Goal: Task Accomplishment & Management: Complete application form

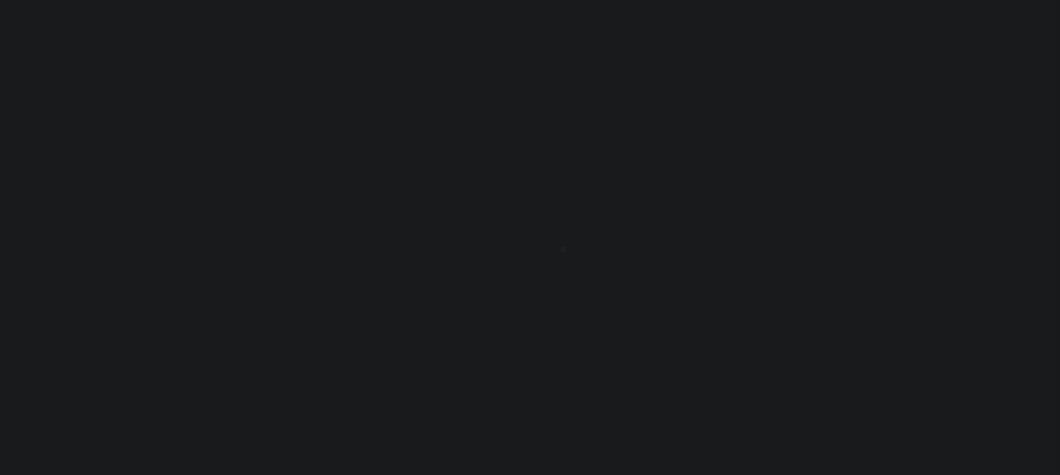
type input "[PERSON_NAME]-T0006"
type input "[PERSON_NAME]"
select select
type input "[STREET_ADDRESS]"
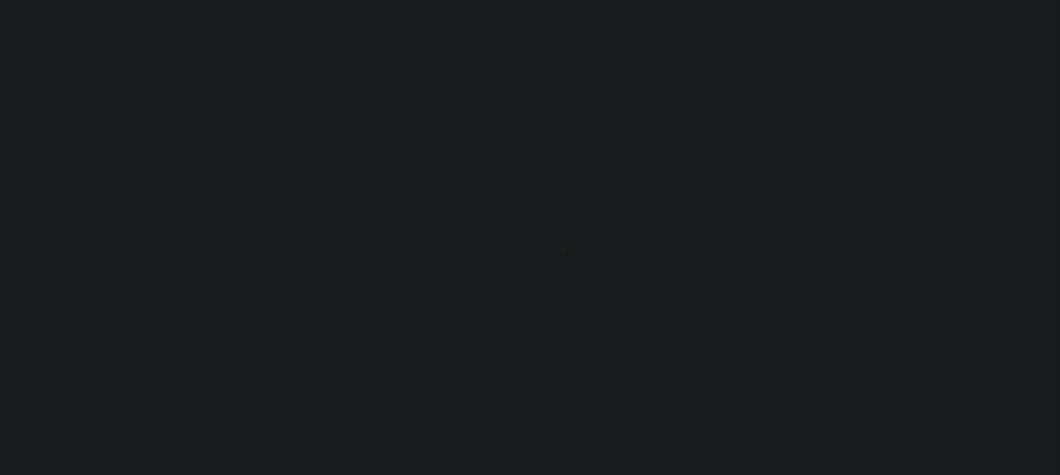
type input "INDEPENDENCE LA 70443-2708"
type input "[DATE]"
select select "10"
select select "Escrow"
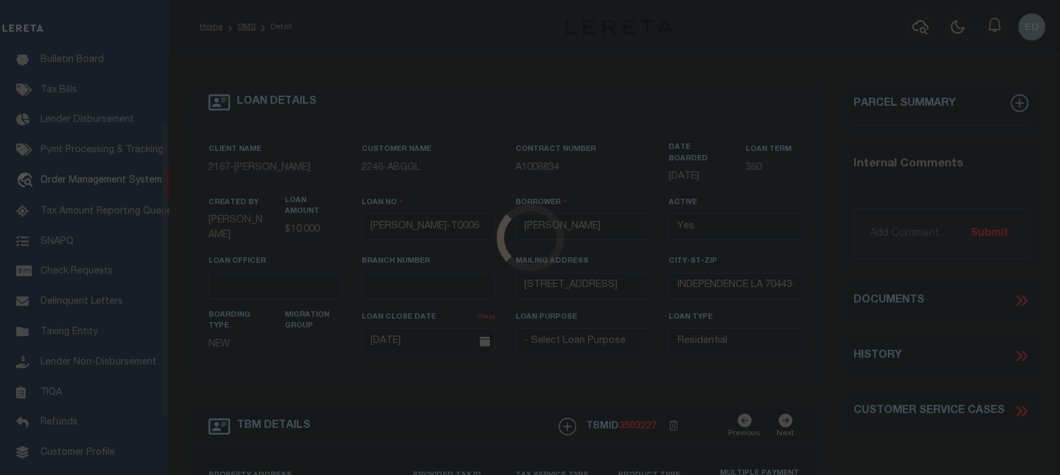
scroll to position [98, 0]
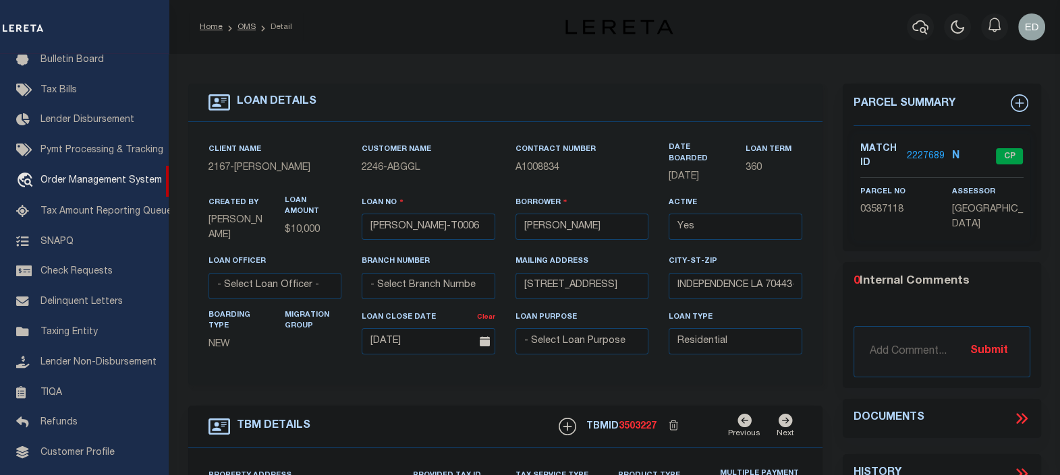
type input "[STREET_ADDRESS]"
select select
type input "INDEPENDENCE LA 70443-2708"
type input "LA"
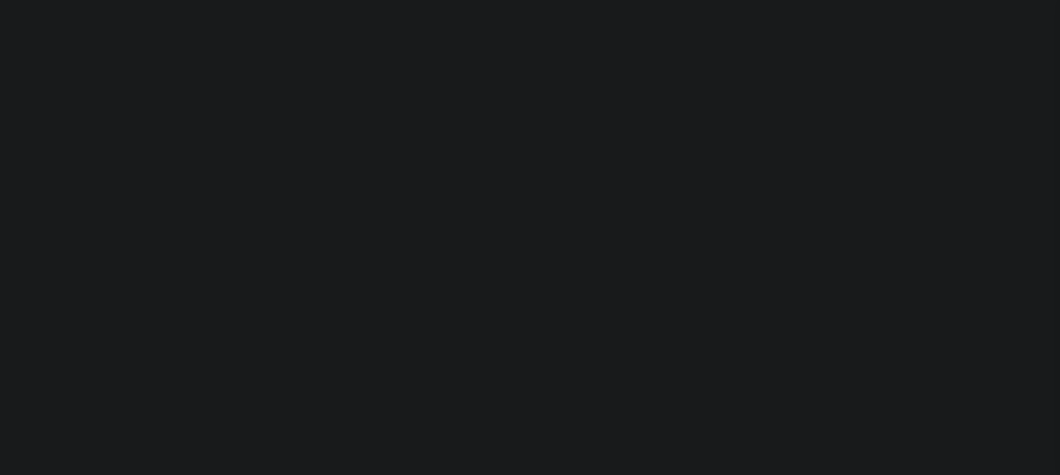
select select "10"
select select "Escrow"
type input "[PERSON_NAME]-T0006"
type input "[PERSON_NAME]"
select select
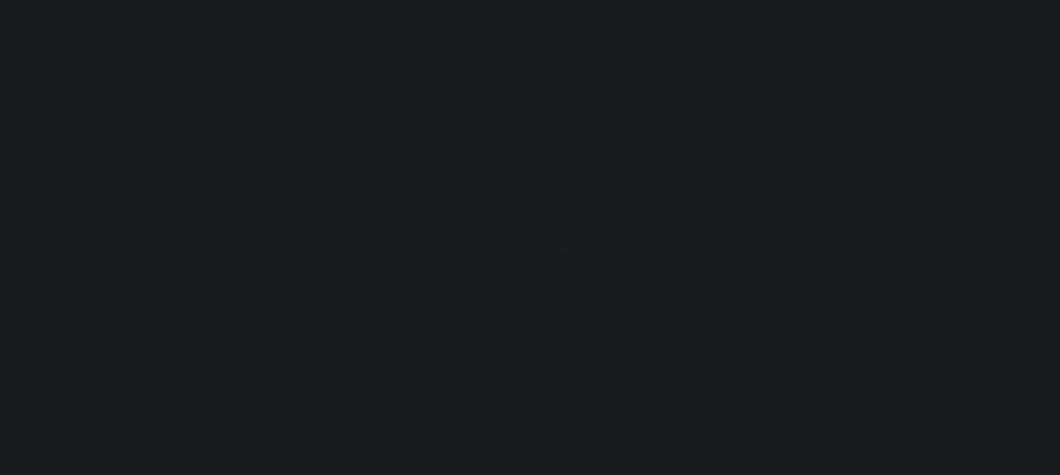
select select
type input "[STREET_ADDRESS]"
type input "INDEPENDENCE LA 70443-2708"
type input "[DATE]"
select select "10"
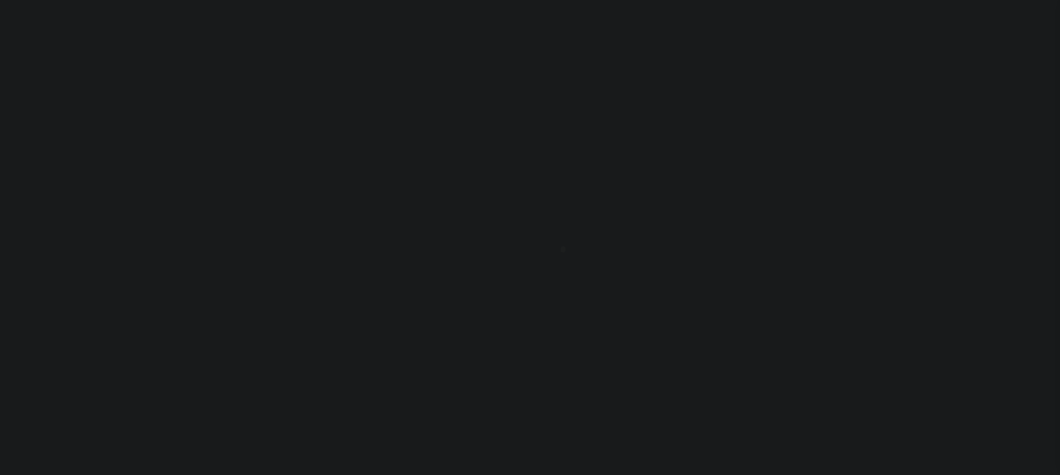
select select "Escrow"
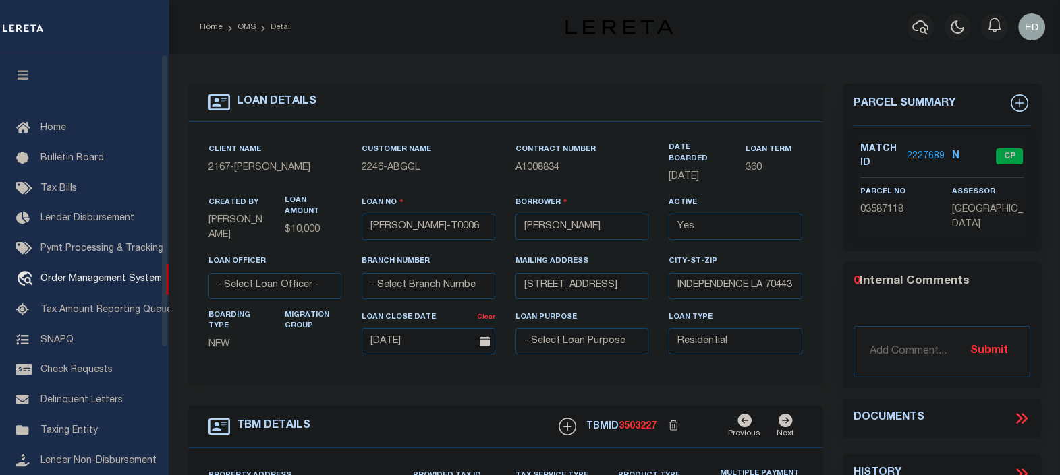
click at [24, 67] on button "button" at bounding box center [23, 77] width 46 height 46
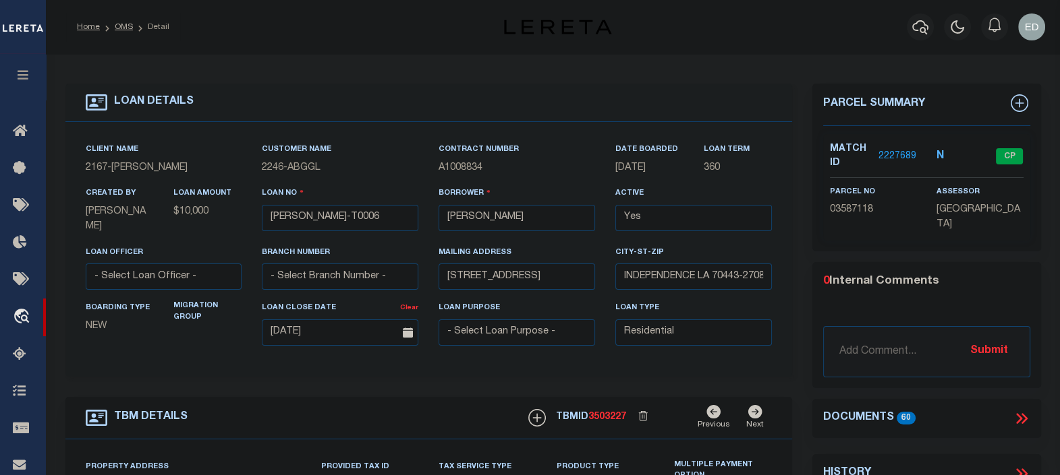
type input "[STREET_ADDRESS]"
select select
type input "INDEPENDENCE LA 70443-2708"
type input "LA"
click at [1029, 413] on icon at bounding box center [1021, 419] width 18 height 18
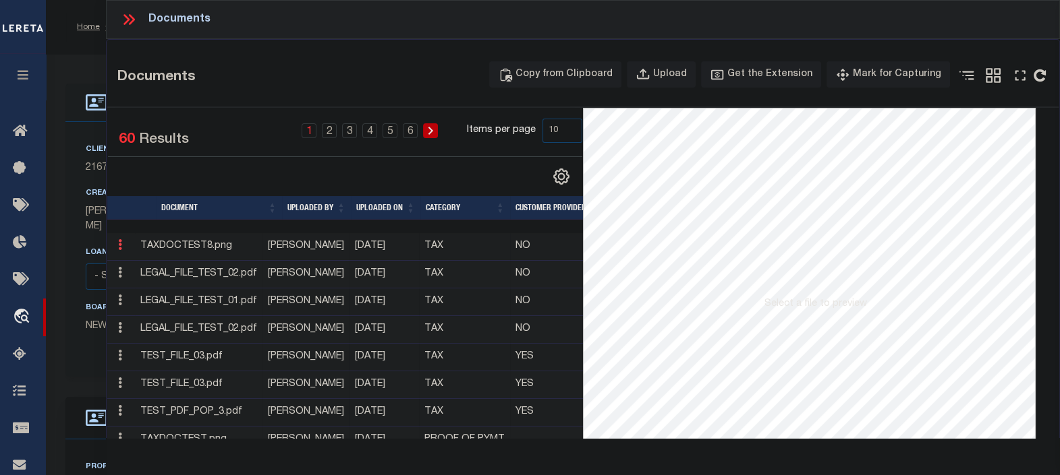
click at [118, 246] on icon at bounding box center [120, 244] width 4 height 11
click at [138, 268] on link "Edit Note" at bounding box center [150, 267] width 75 height 22
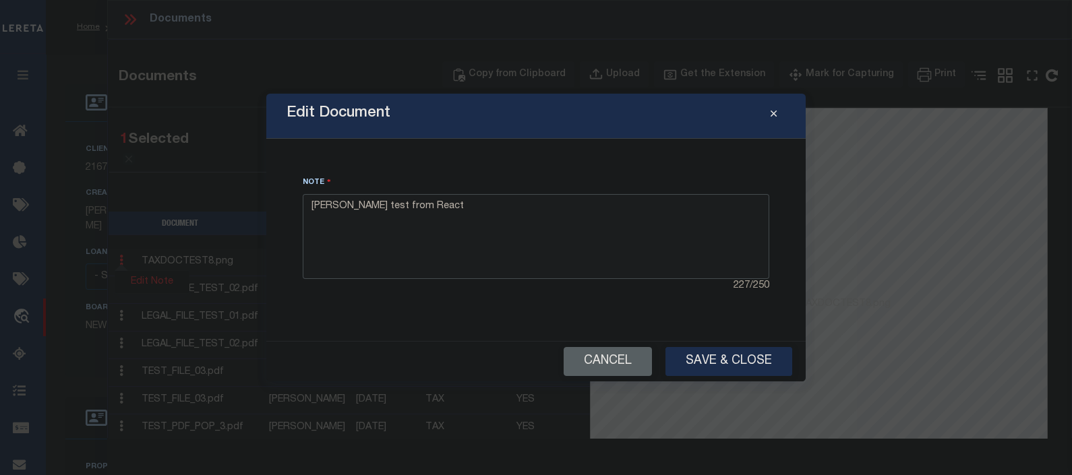
click at [444, 216] on textarea "Edgar P test from React" at bounding box center [536, 236] width 467 height 85
type textarea "Edgar P test from React Number 2"
click at [732, 355] on button "Save & Close" at bounding box center [729, 361] width 127 height 29
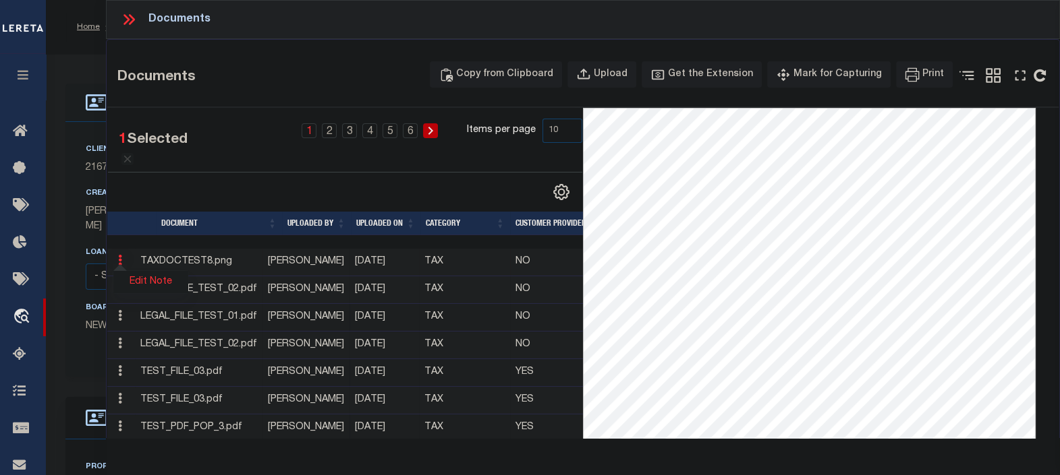
click at [144, 280] on link "Edit Note" at bounding box center [150, 282] width 75 height 22
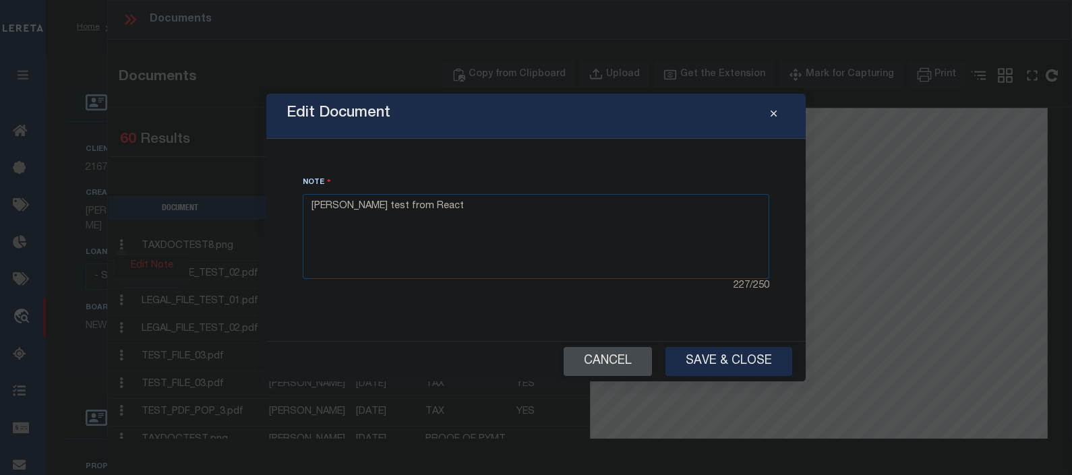
click at [614, 362] on button "Cancel" at bounding box center [608, 361] width 88 height 29
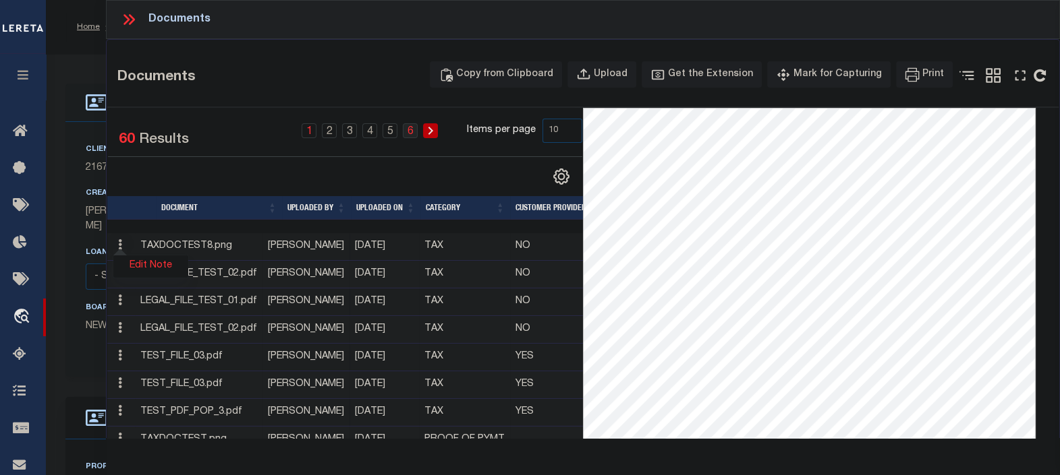
click at [416, 132] on link "6" at bounding box center [410, 130] width 15 height 15
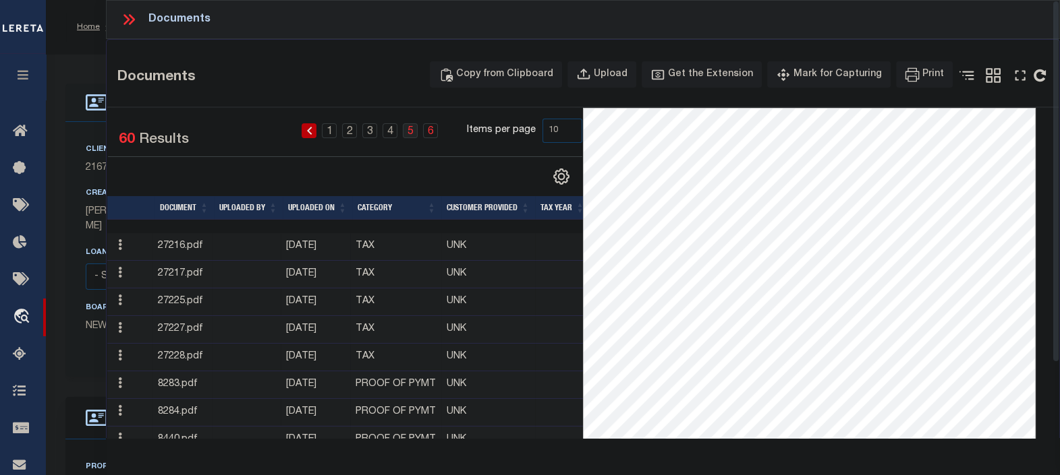
click at [415, 132] on link "5" at bounding box center [410, 130] width 15 height 15
click at [431, 134] on link "6" at bounding box center [430, 130] width 15 height 15
click at [219, 176] on div at bounding box center [226, 177] width 237 height 18
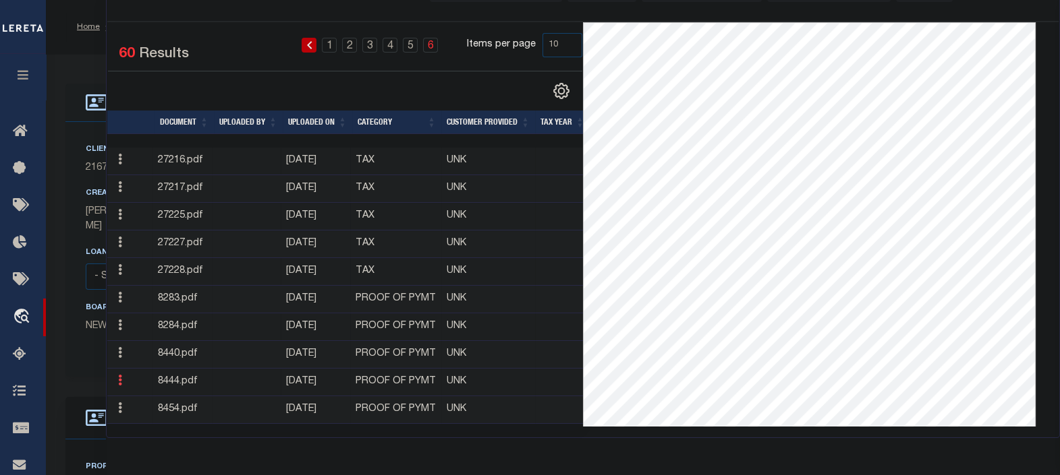
click at [118, 376] on icon at bounding box center [120, 380] width 4 height 11
click at [154, 357] on link "Edit Note" at bounding box center [150, 362] width 75 height 22
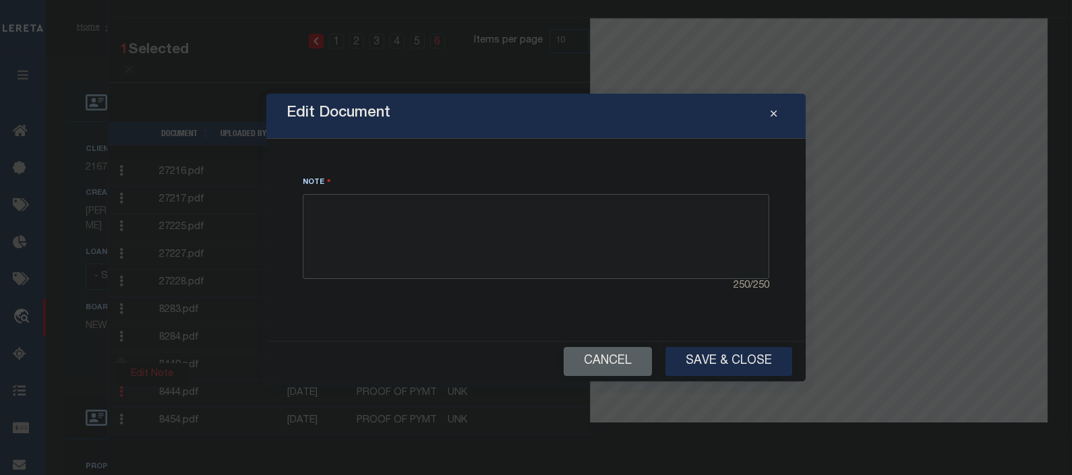
click at [475, 211] on textarea at bounding box center [536, 236] width 467 height 85
type textarea "New Note for 8444"
click at [696, 357] on button "Save & Close" at bounding box center [729, 361] width 127 height 29
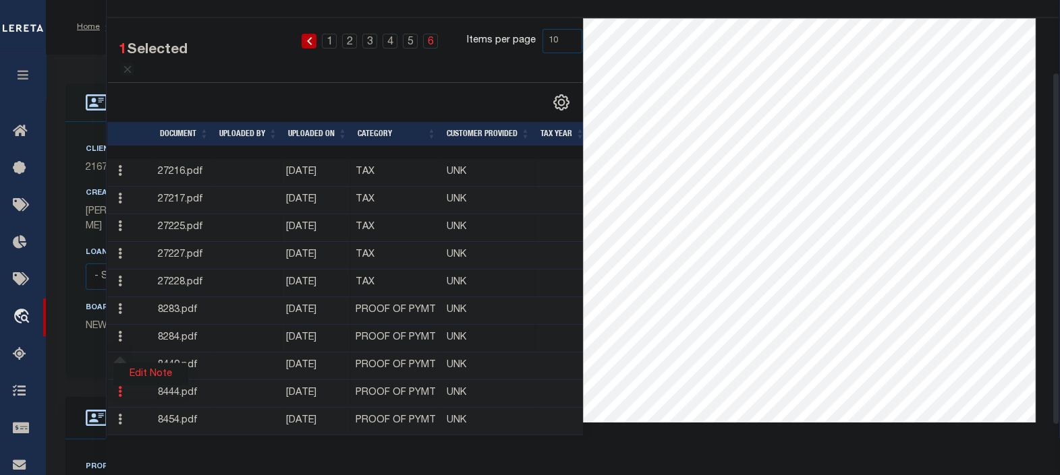
click at [145, 372] on link "Edit Note" at bounding box center [150, 375] width 75 height 22
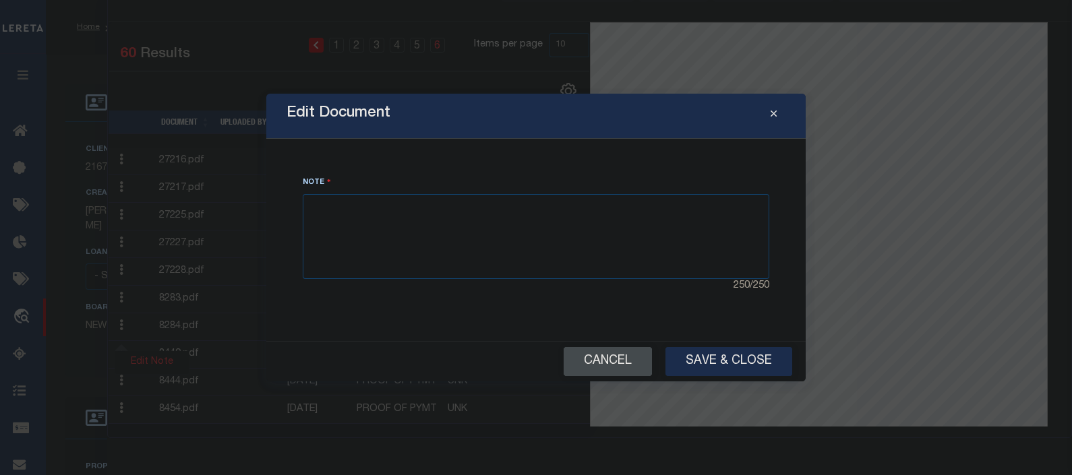
click at [585, 361] on button "Cancel" at bounding box center [608, 361] width 88 height 29
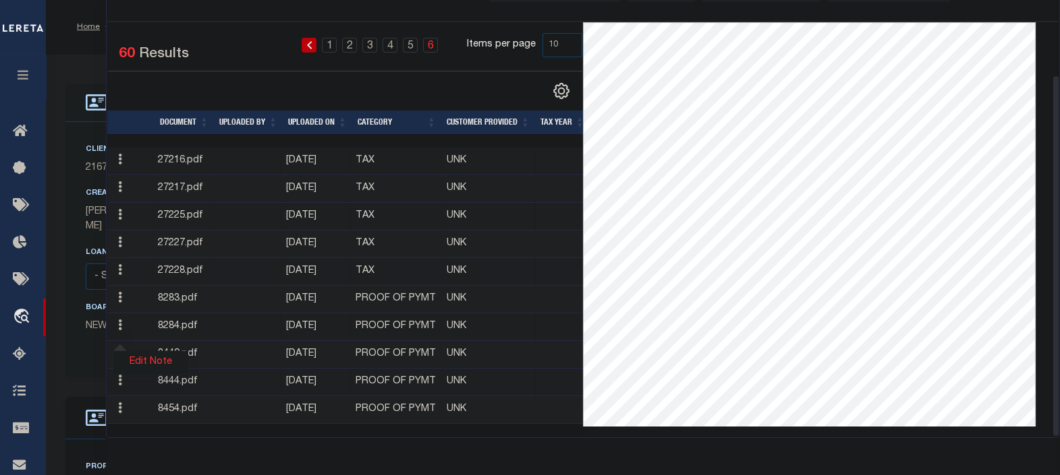
click at [154, 354] on link "Edit Note" at bounding box center [150, 362] width 75 height 22
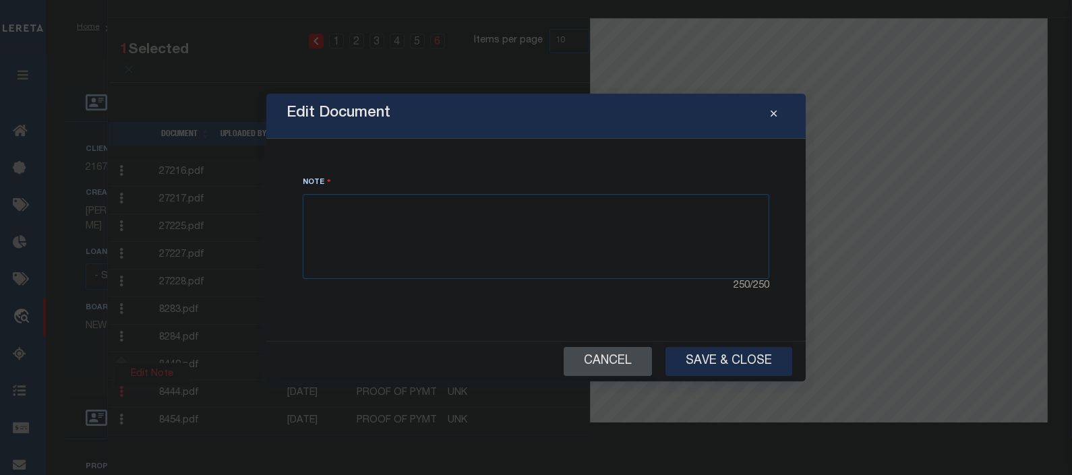
click at [608, 353] on button "Cancel" at bounding box center [608, 361] width 88 height 29
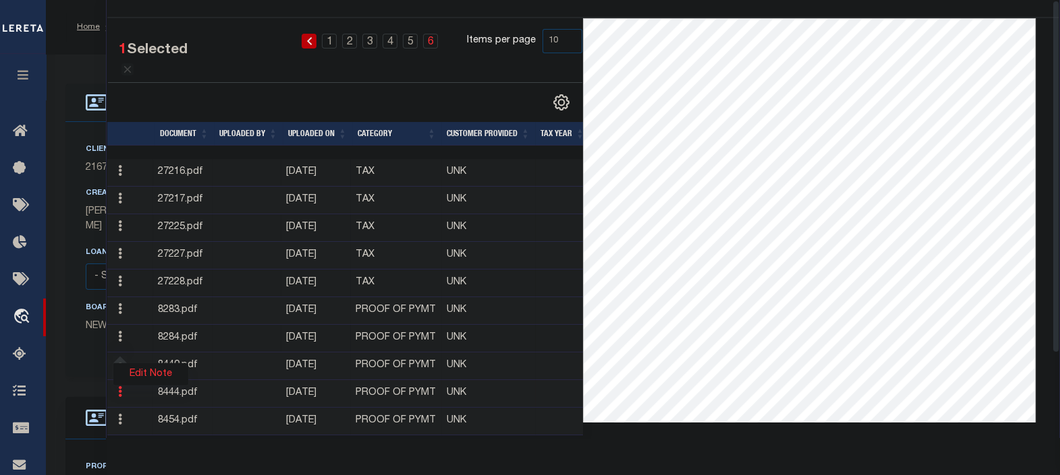
scroll to position [0, 0]
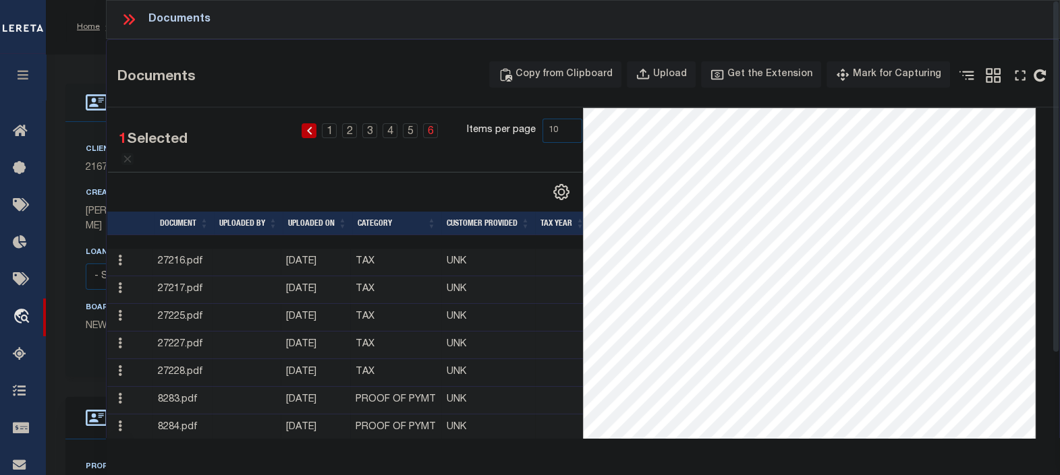
click at [129, 13] on icon at bounding box center [129, 20] width 18 height 18
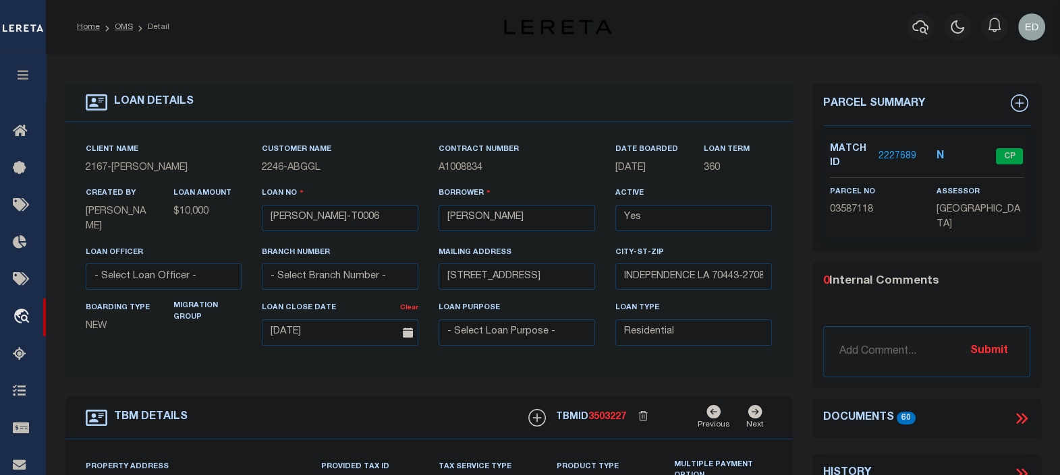
click at [1020, 415] on icon at bounding box center [1019, 418] width 6 height 11
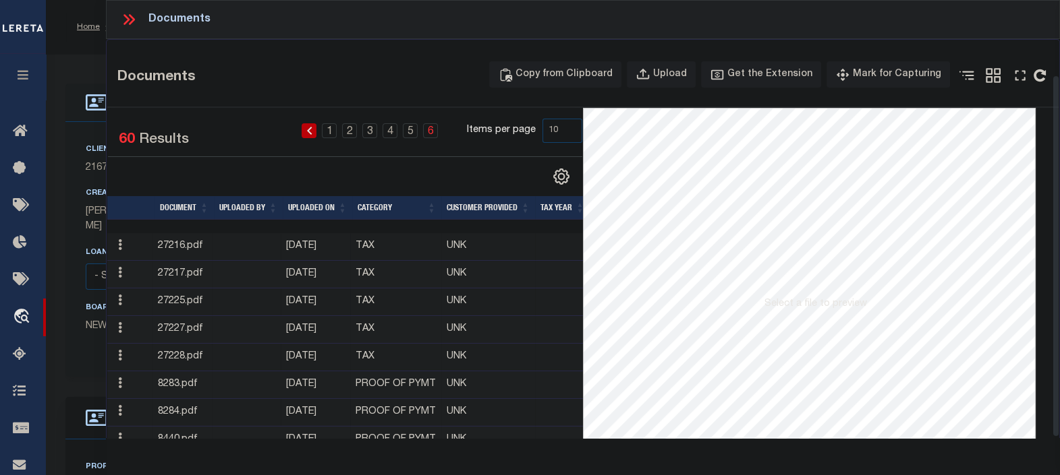
scroll to position [90, 0]
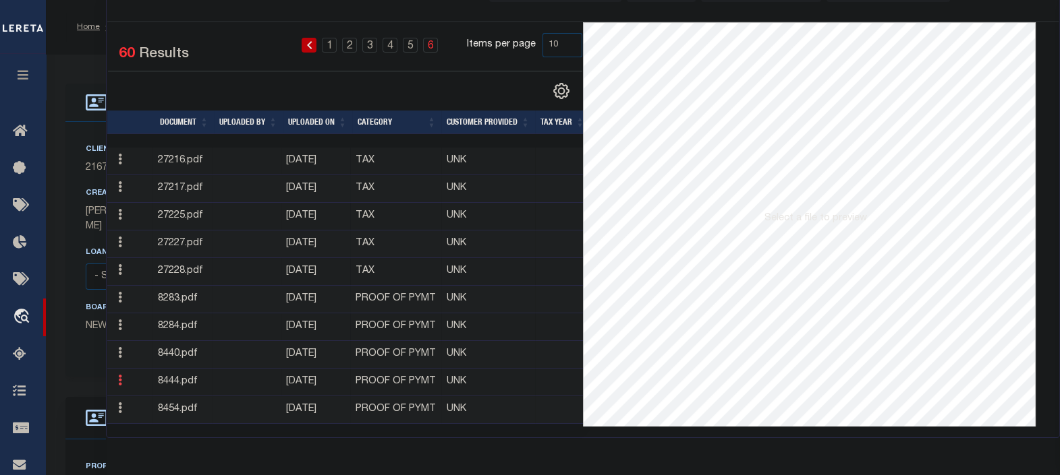
click at [116, 377] on link at bounding box center [120, 382] width 15 height 11
click at [134, 375] on td "Edit Note" at bounding box center [129, 383] width 45 height 28
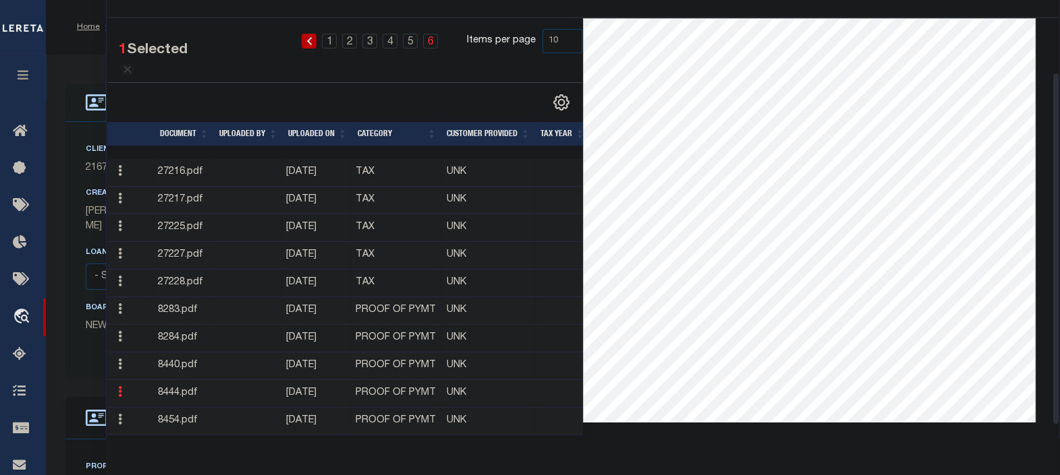
click at [119, 391] on icon at bounding box center [120, 391] width 4 height 11
click at [145, 372] on link "Edit Note" at bounding box center [150, 375] width 75 height 22
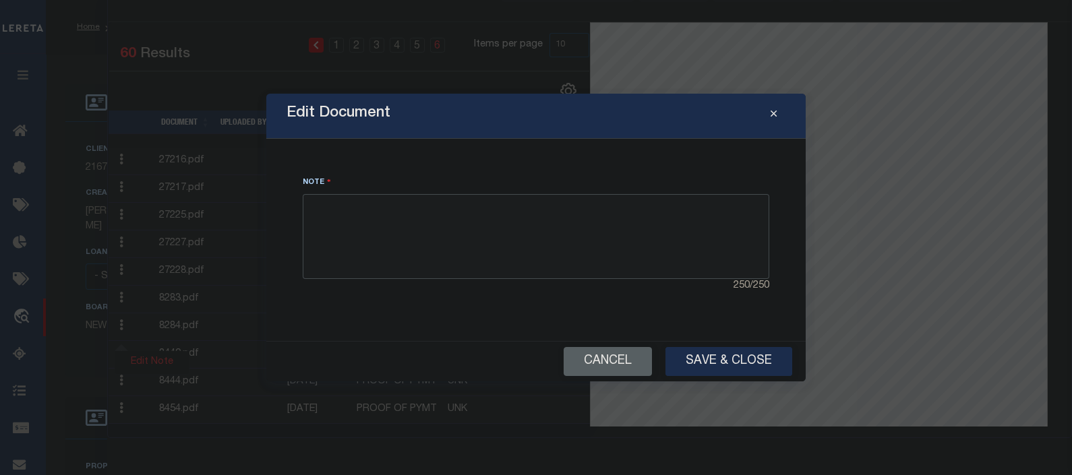
click at [422, 229] on textarea at bounding box center [536, 236] width 467 height 85
click at [602, 359] on button "Cancel" at bounding box center [608, 361] width 88 height 29
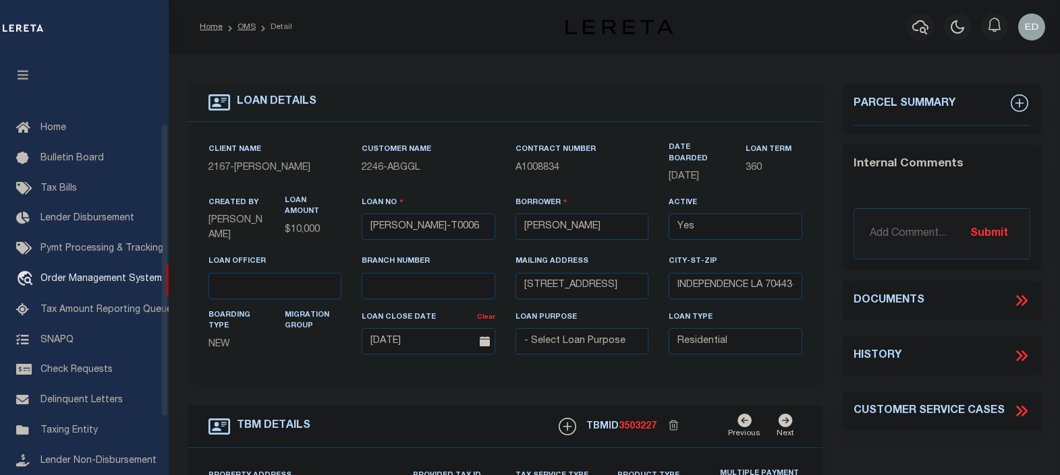
select select "10"
select select "Escrow"
type input "[STREET_ADDRESS]"
select select
type input "INDEPENDENCE LA 70443-2708"
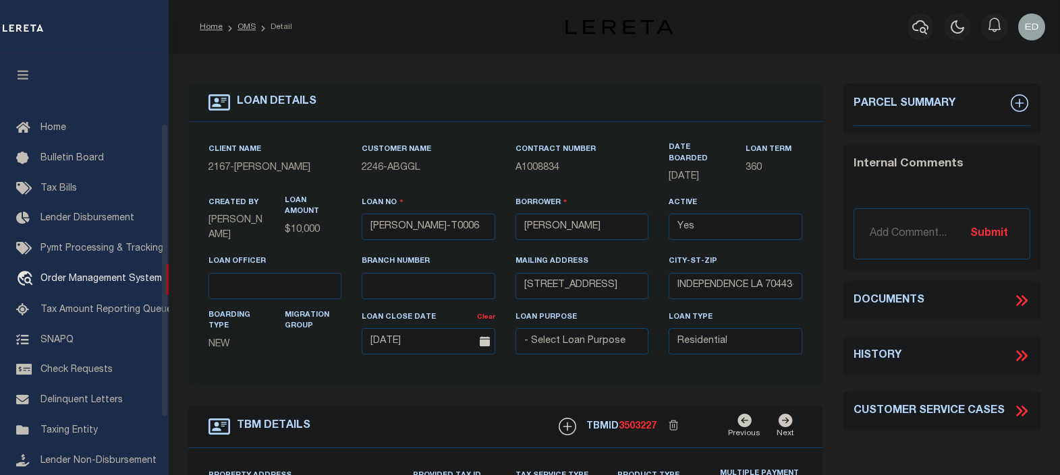
type input "LA"
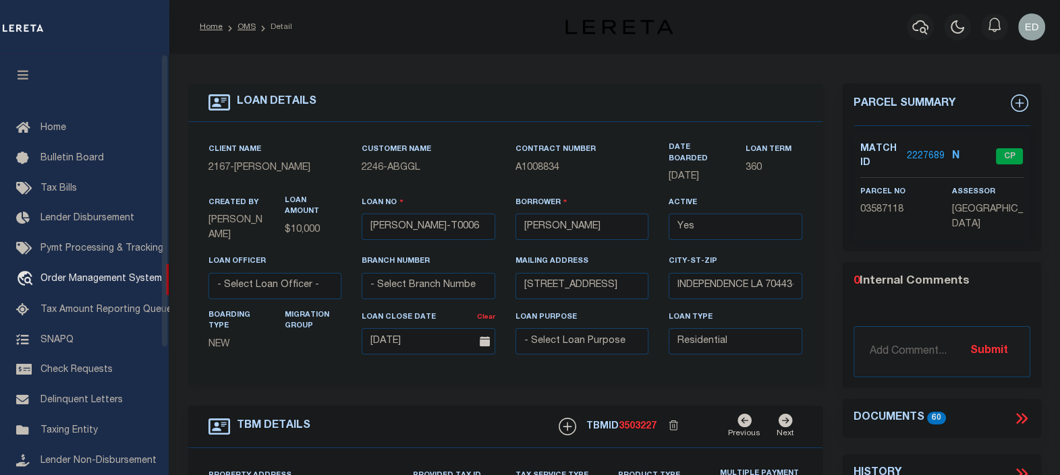
drag, startPoint x: 24, startPoint y: 78, endPoint x: 10, endPoint y: 83, distance: 14.5
click at [24, 78] on icon "button" at bounding box center [24, 75] width 16 height 12
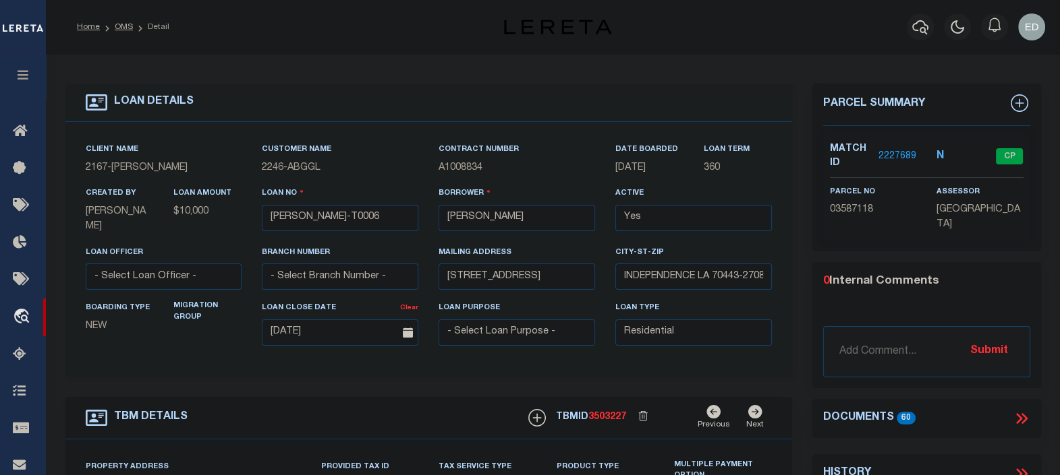
click at [784, 310] on div "Client Name 2167 - Matt Demo Customer Name 2246 - ABGGL Contract Number 360" at bounding box center [428, 249] width 726 height 255
click at [1025, 415] on icon at bounding box center [1021, 419] width 18 height 18
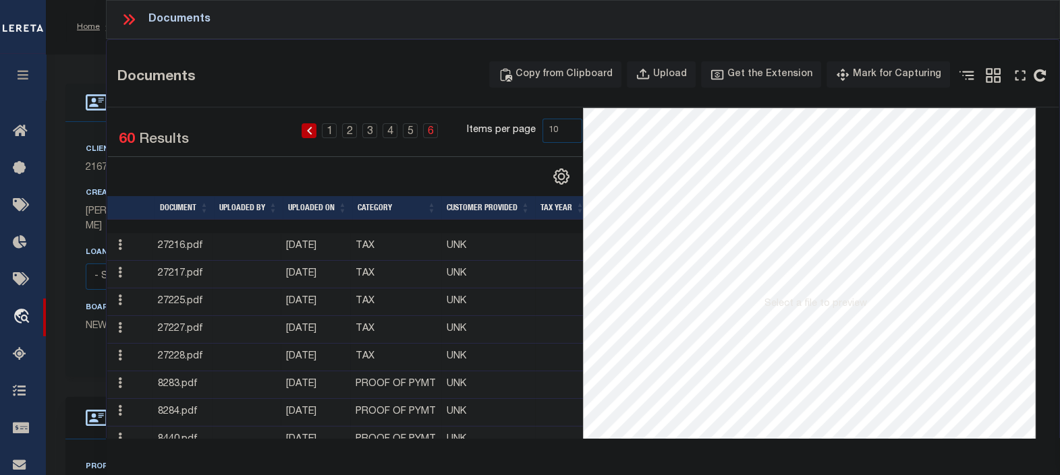
scroll to position [90, 0]
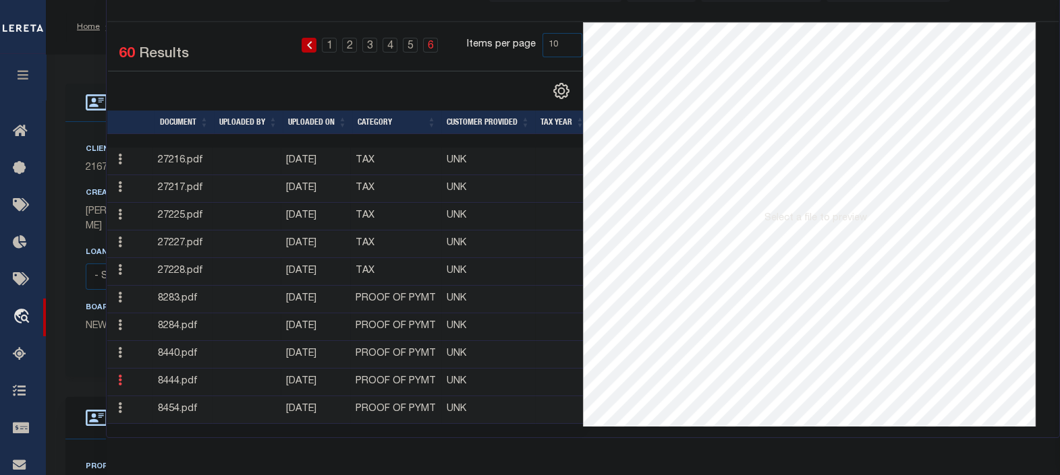
click at [123, 377] on link at bounding box center [120, 382] width 15 height 11
click at [161, 359] on link "Edit Note" at bounding box center [150, 362] width 75 height 22
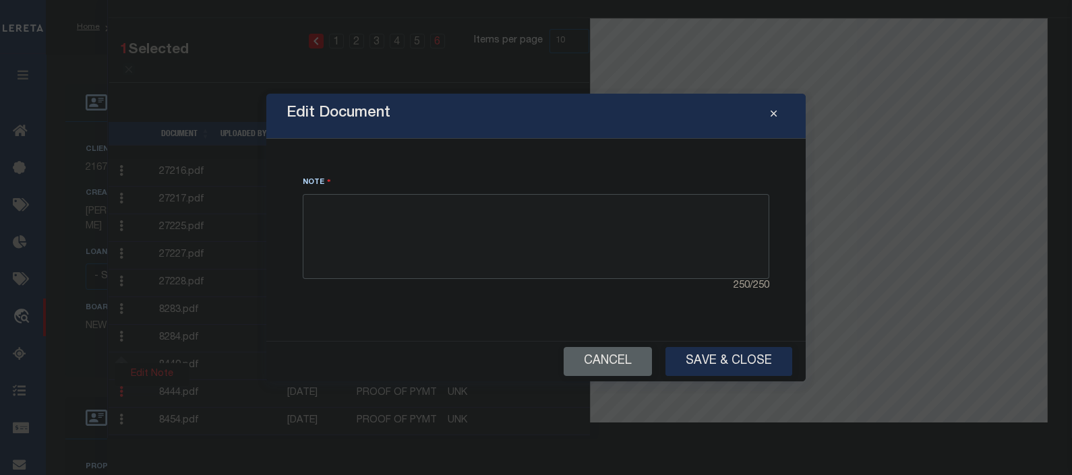
click at [454, 236] on textarea at bounding box center [536, 236] width 467 height 85
type textarea "e"
type textarea "NOTE AGAIN"
click at [745, 358] on button "Save & Close" at bounding box center [729, 361] width 127 height 29
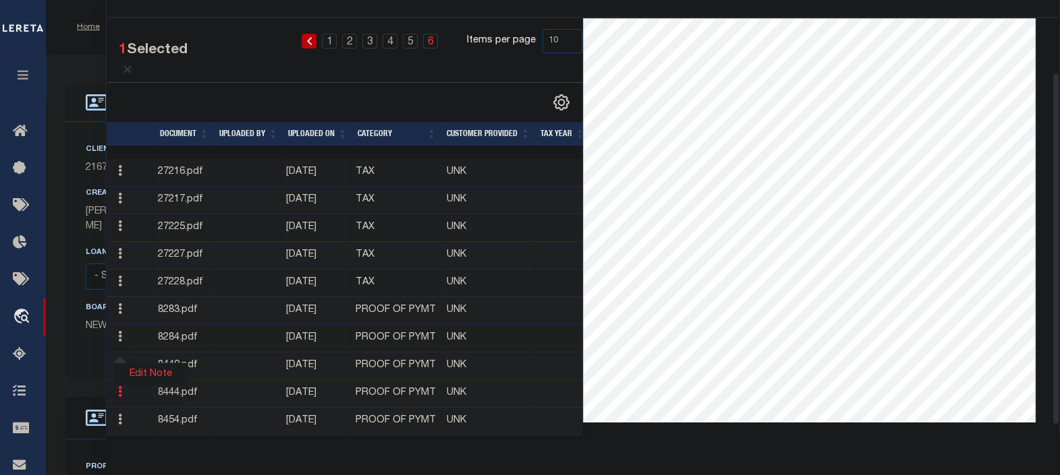
click at [147, 368] on link "Edit Note" at bounding box center [150, 375] width 75 height 22
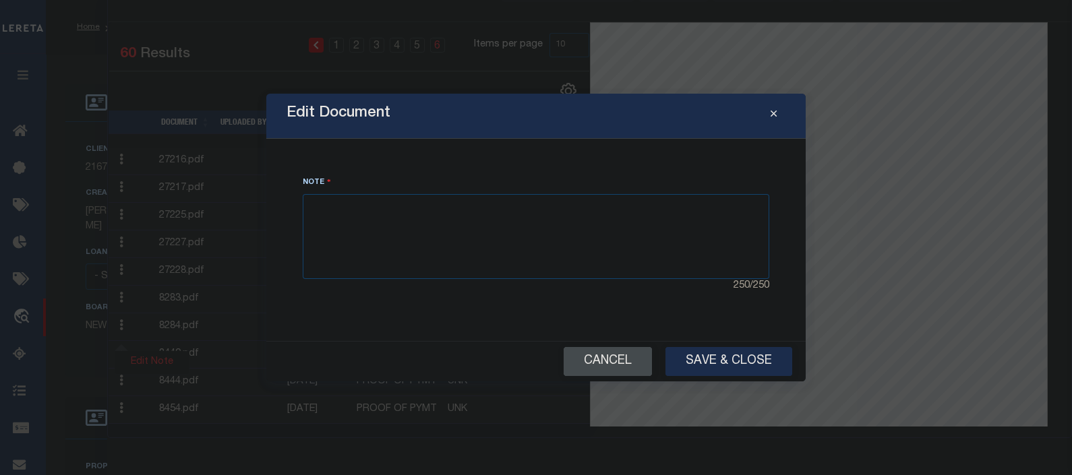
click at [605, 367] on button "Cancel" at bounding box center [608, 361] width 88 height 29
